Goal: Obtain resource: Download file/media

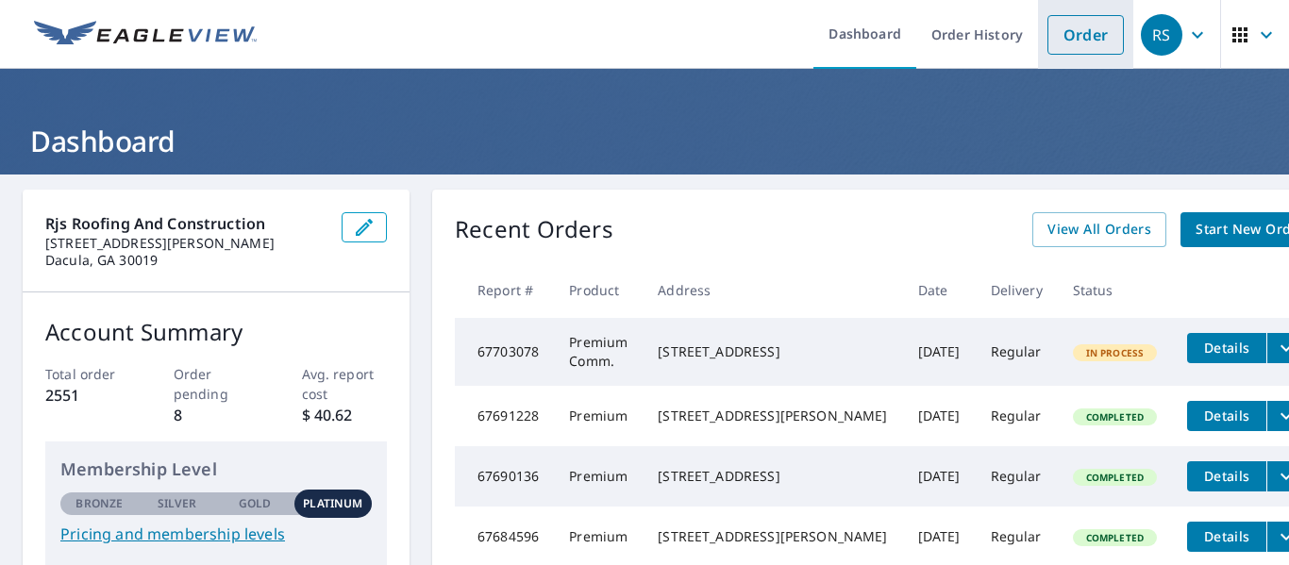
click at [1065, 39] on link "Order" at bounding box center [1085, 35] width 76 height 40
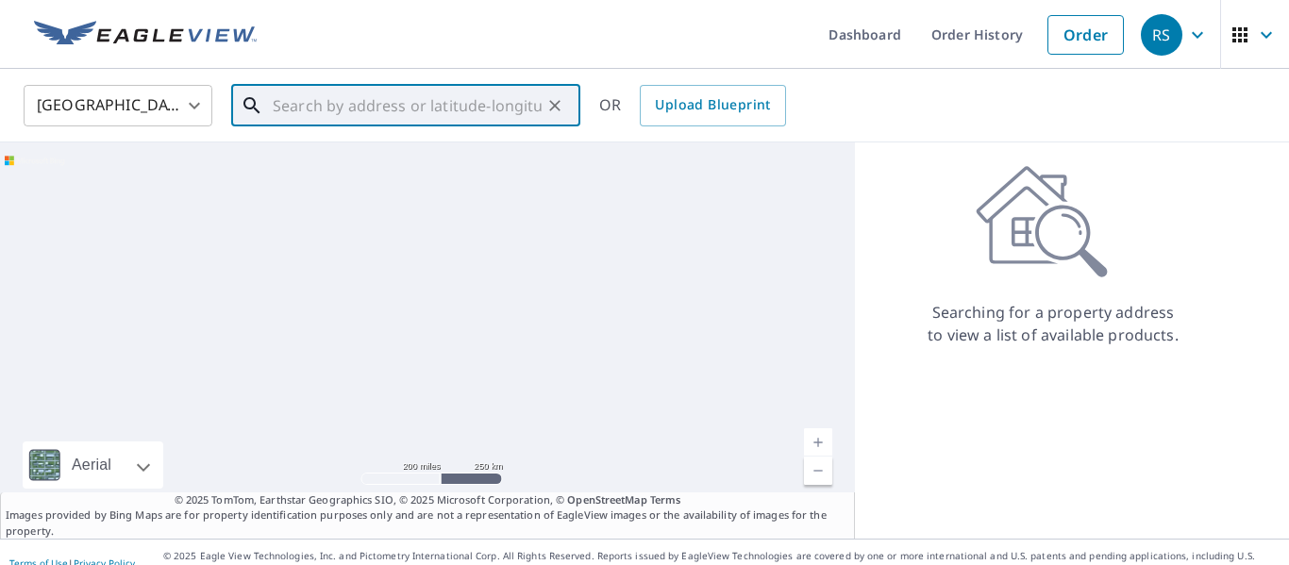
paste input "[STREET_ADDRESS][PERSON_NAME][PERSON_NAME]"
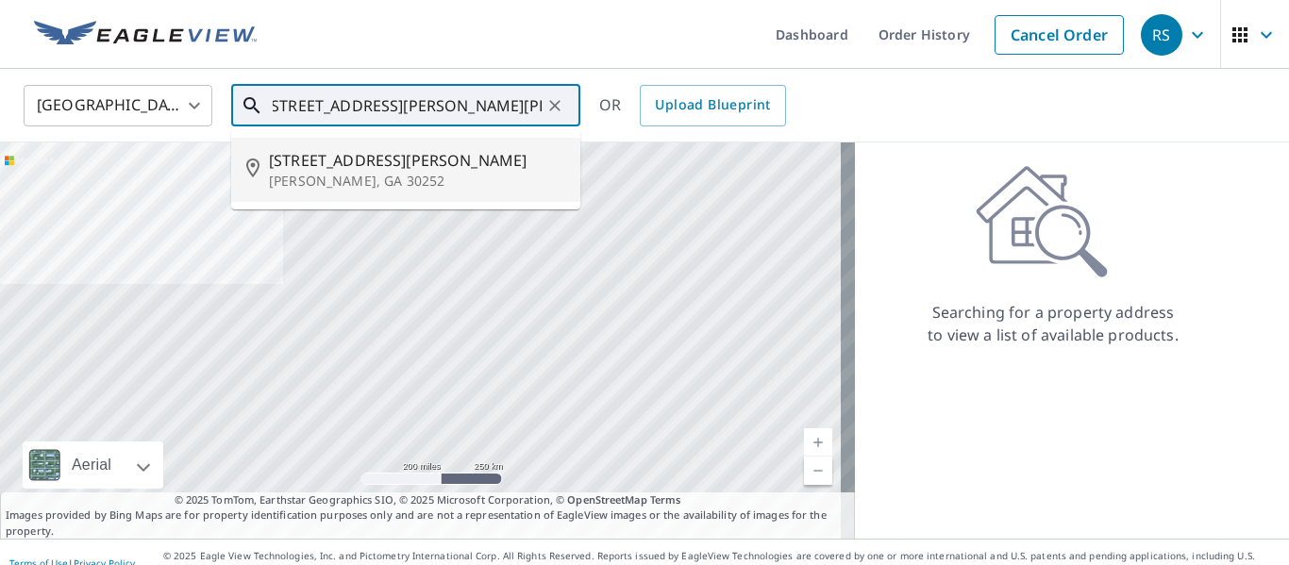
click at [359, 165] on span "[STREET_ADDRESS][PERSON_NAME]" at bounding box center [417, 160] width 296 height 23
type input "[STREET_ADDRESS][PERSON_NAME][PERSON_NAME]"
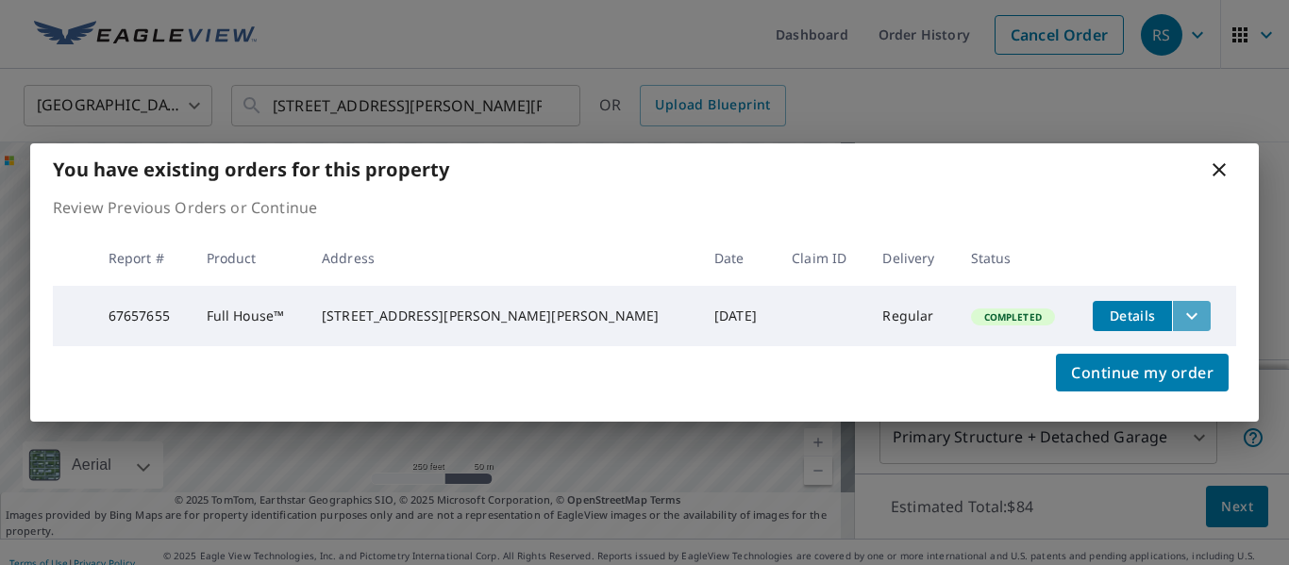
click at [1180, 310] on icon "filesDropdownBtn-67657655" at bounding box center [1191, 316] width 23 height 23
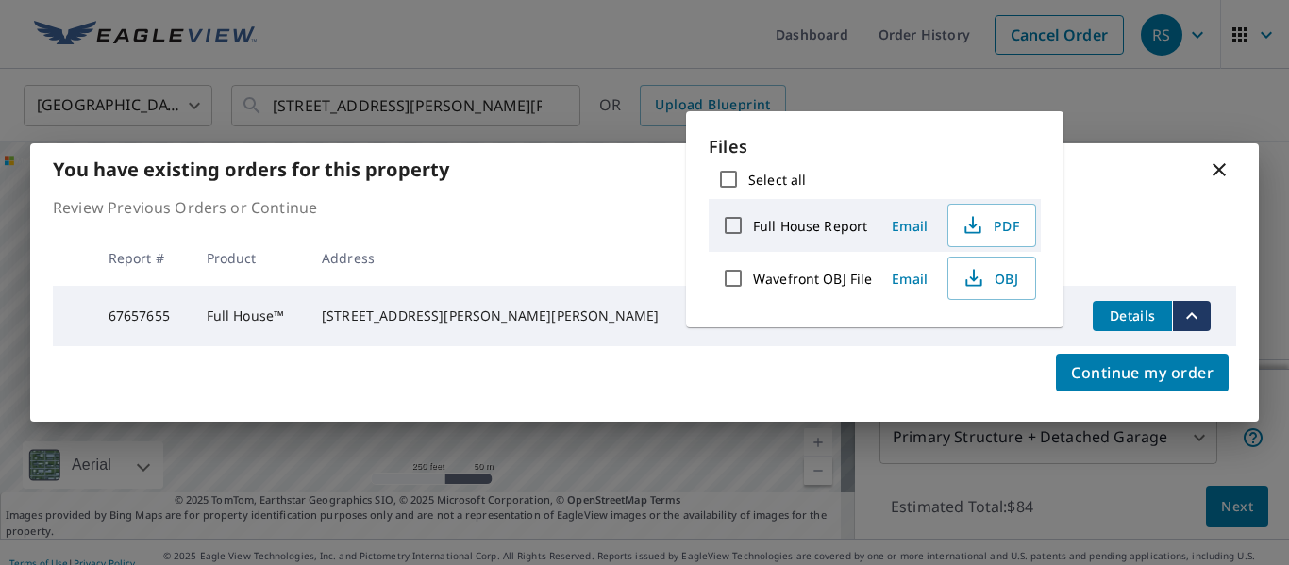
click at [733, 277] on input "Wavefront OBJ File" at bounding box center [733, 279] width 40 height 40
checkbox input "true"
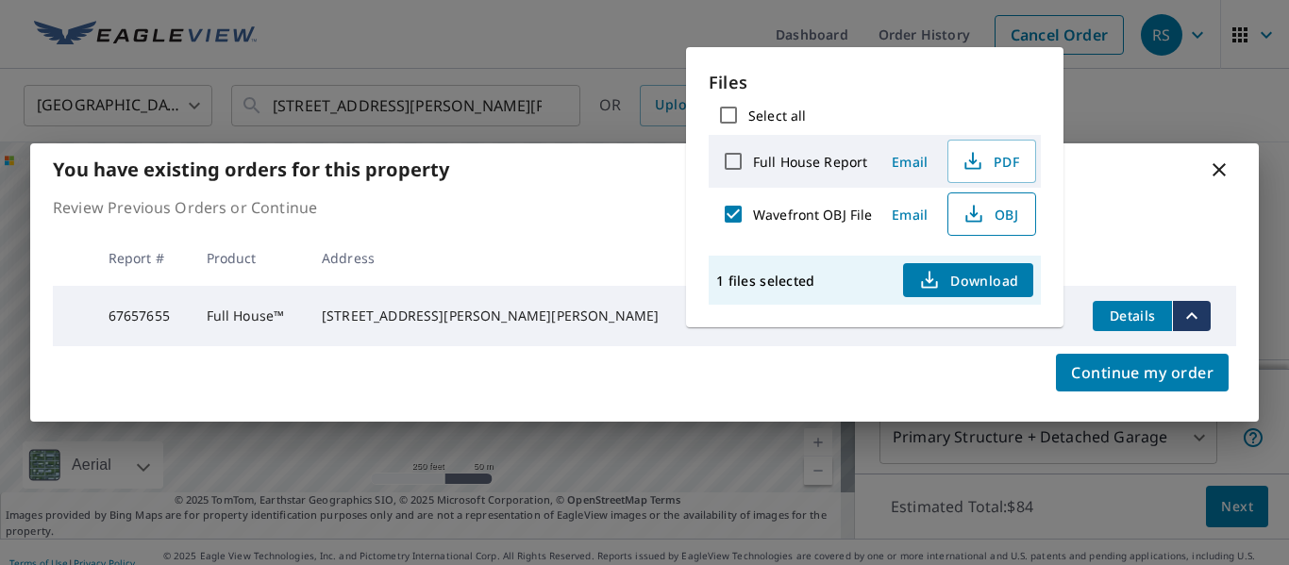
click at [998, 223] on span "OBJ" at bounding box center [990, 214] width 60 height 23
click at [729, 162] on input "Full House Report" at bounding box center [733, 162] width 40 height 40
checkbox input "true"
click at [730, 207] on input "Wavefront OBJ File" at bounding box center [733, 214] width 40 height 40
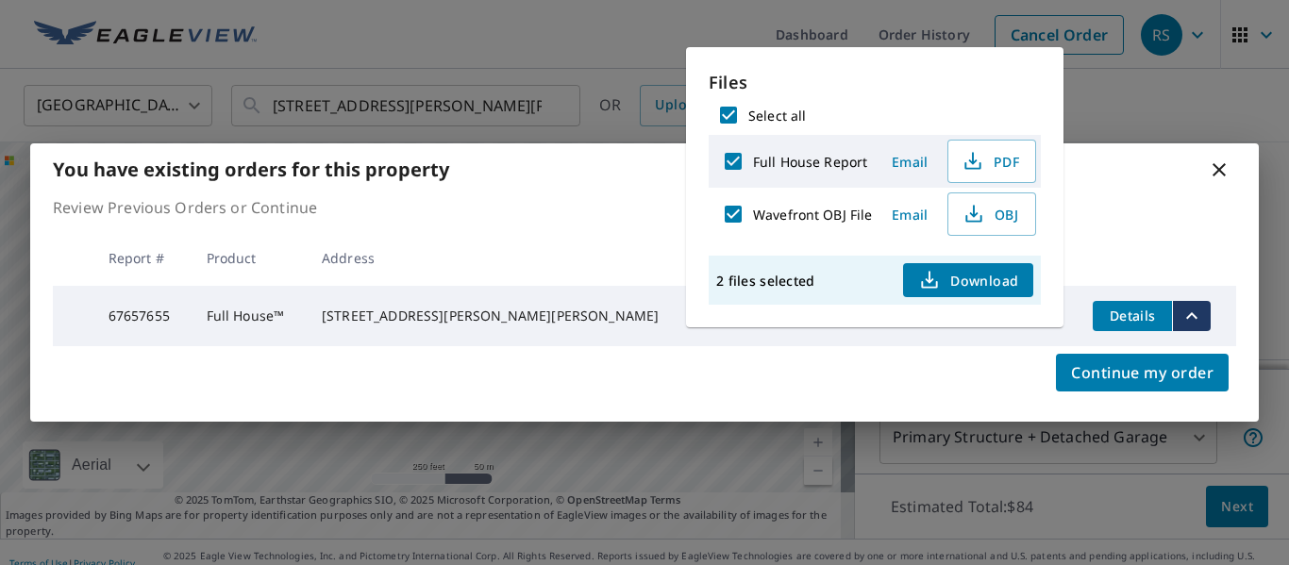
checkbox input "false"
click at [987, 144] on button "PDF" at bounding box center [991, 161] width 89 height 43
click at [1219, 166] on icon at bounding box center [1218, 169] width 13 height 13
